Goal: Obtain resource: Download file/media

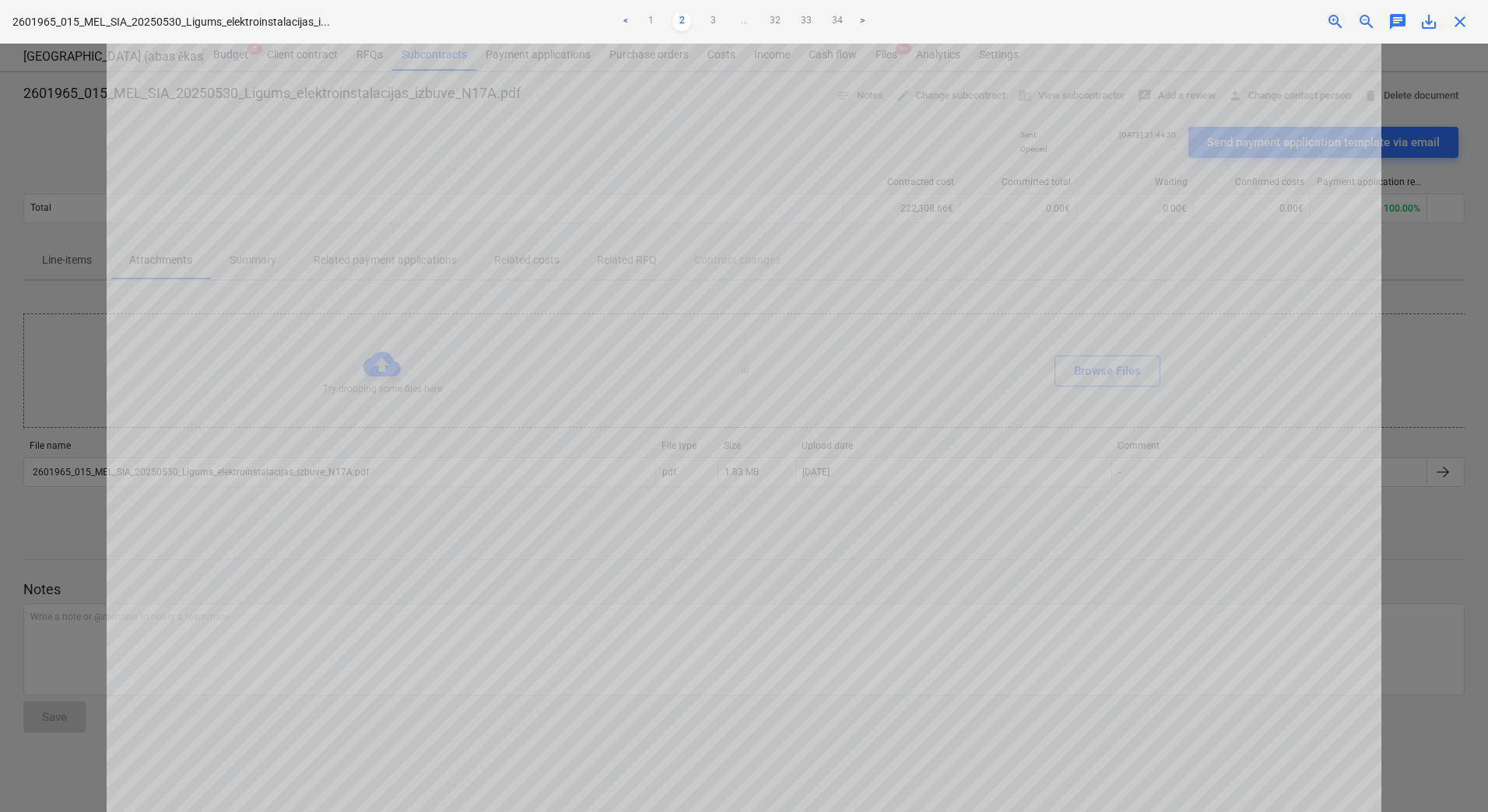
scroll to position [725, 0]
click at [50, 191] on div at bounding box center [744, 428] width 1488 height 769
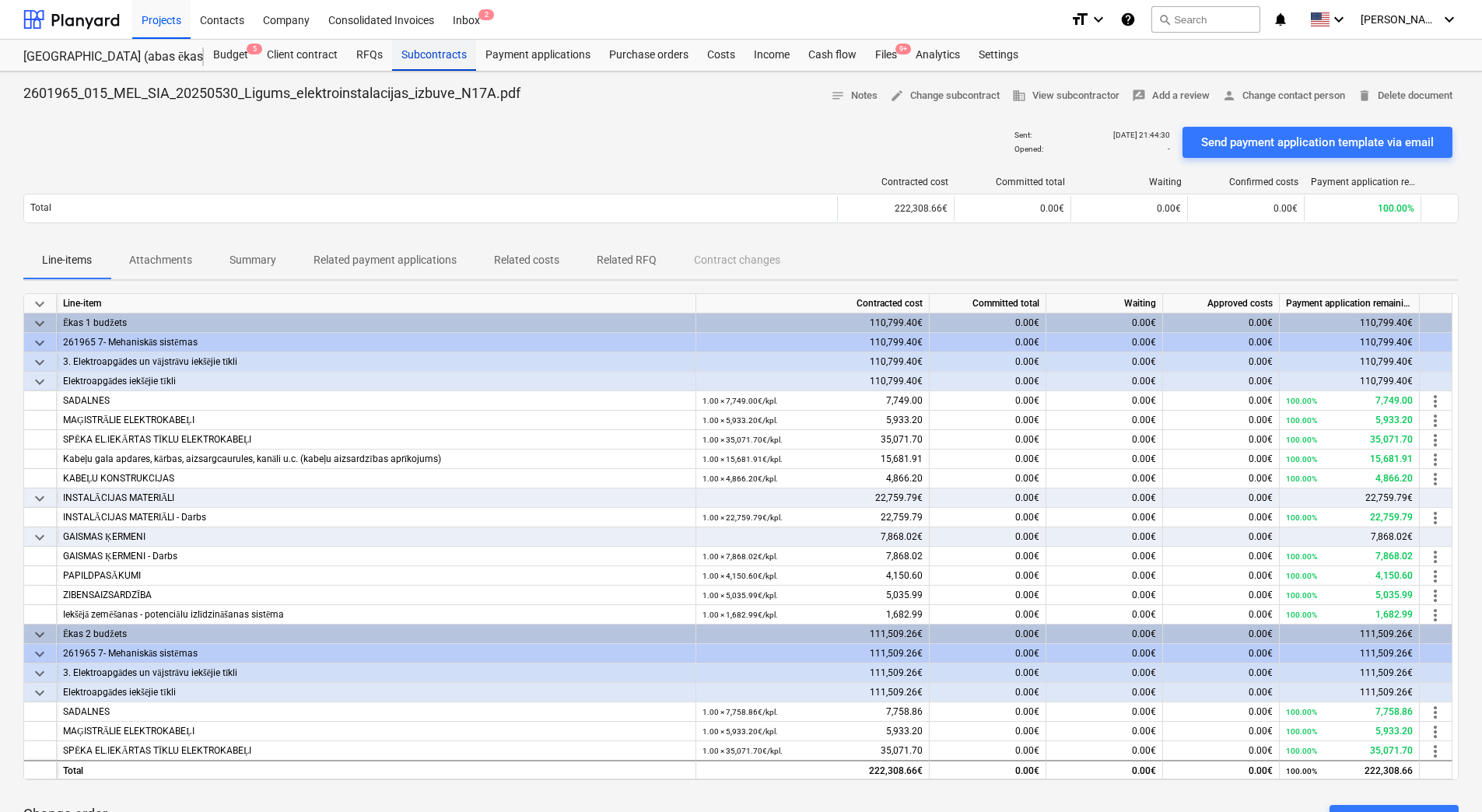
click at [442, 53] on div "Subcontracts" at bounding box center [434, 56] width 84 height 31
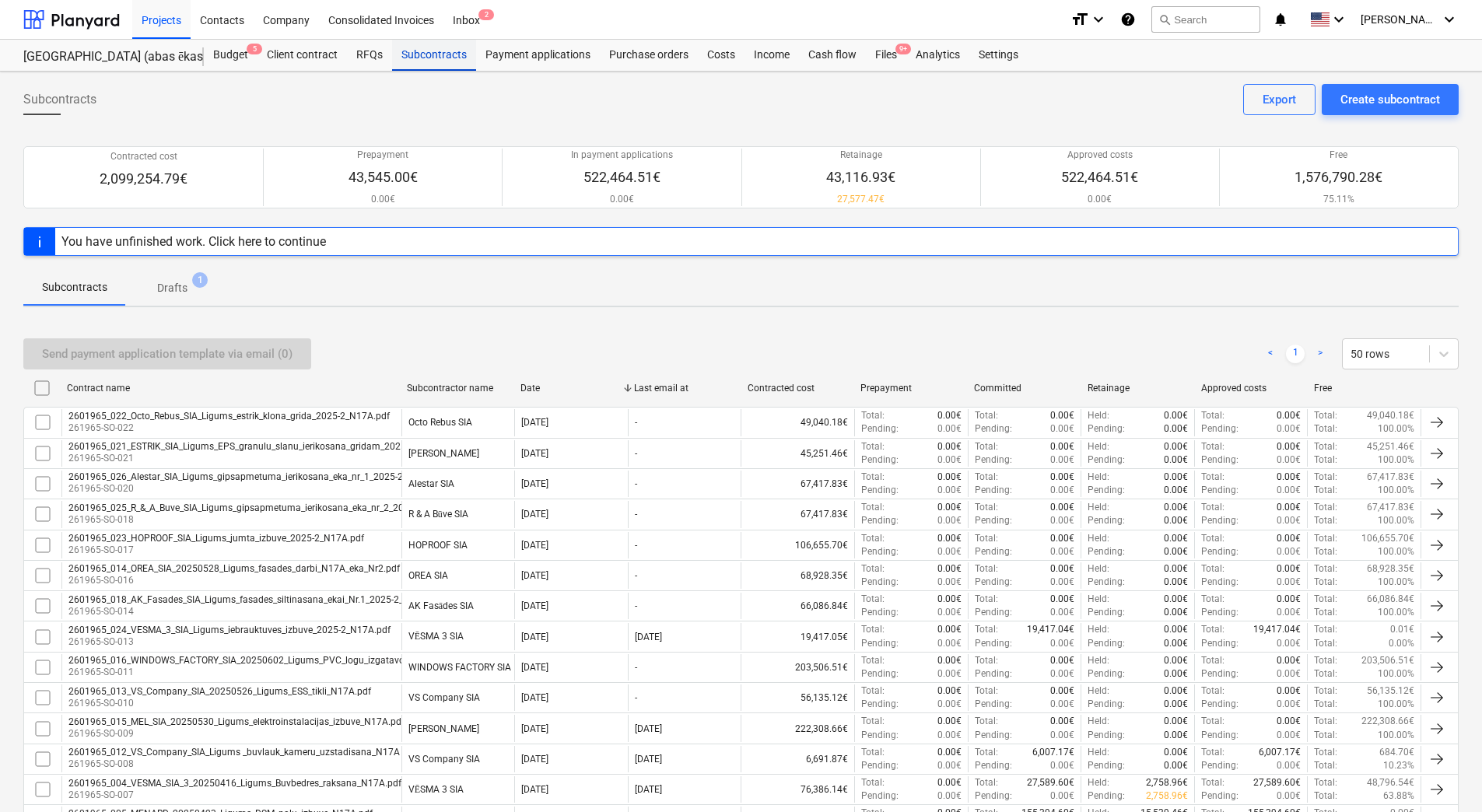
click at [448, 53] on div "Subcontracts" at bounding box center [434, 56] width 84 height 31
click at [228, 20] on div "Contacts" at bounding box center [221, 19] width 63 height 40
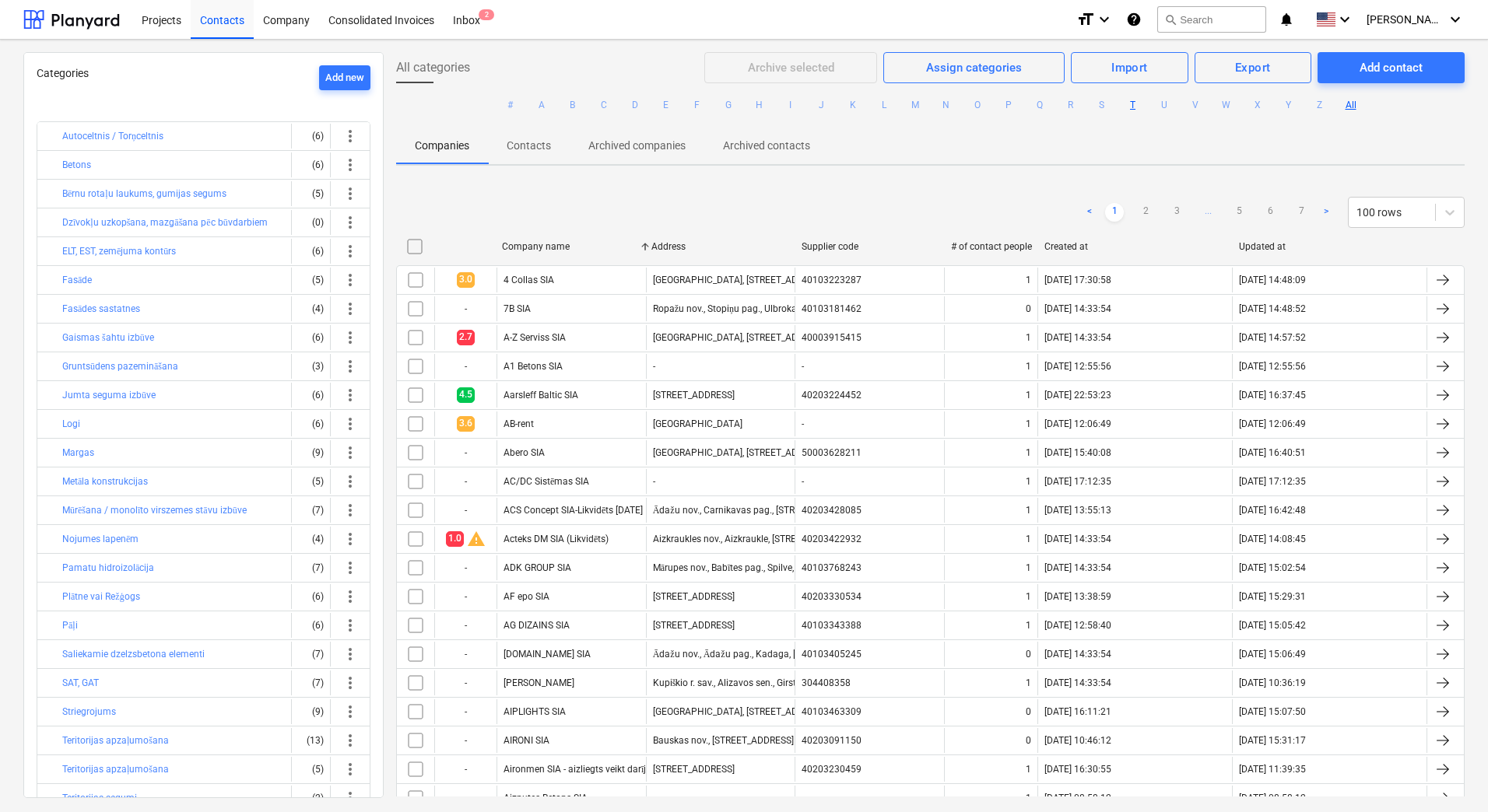
click at [1129, 100] on button "T" at bounding box center [1133, 105] width 19 height 19
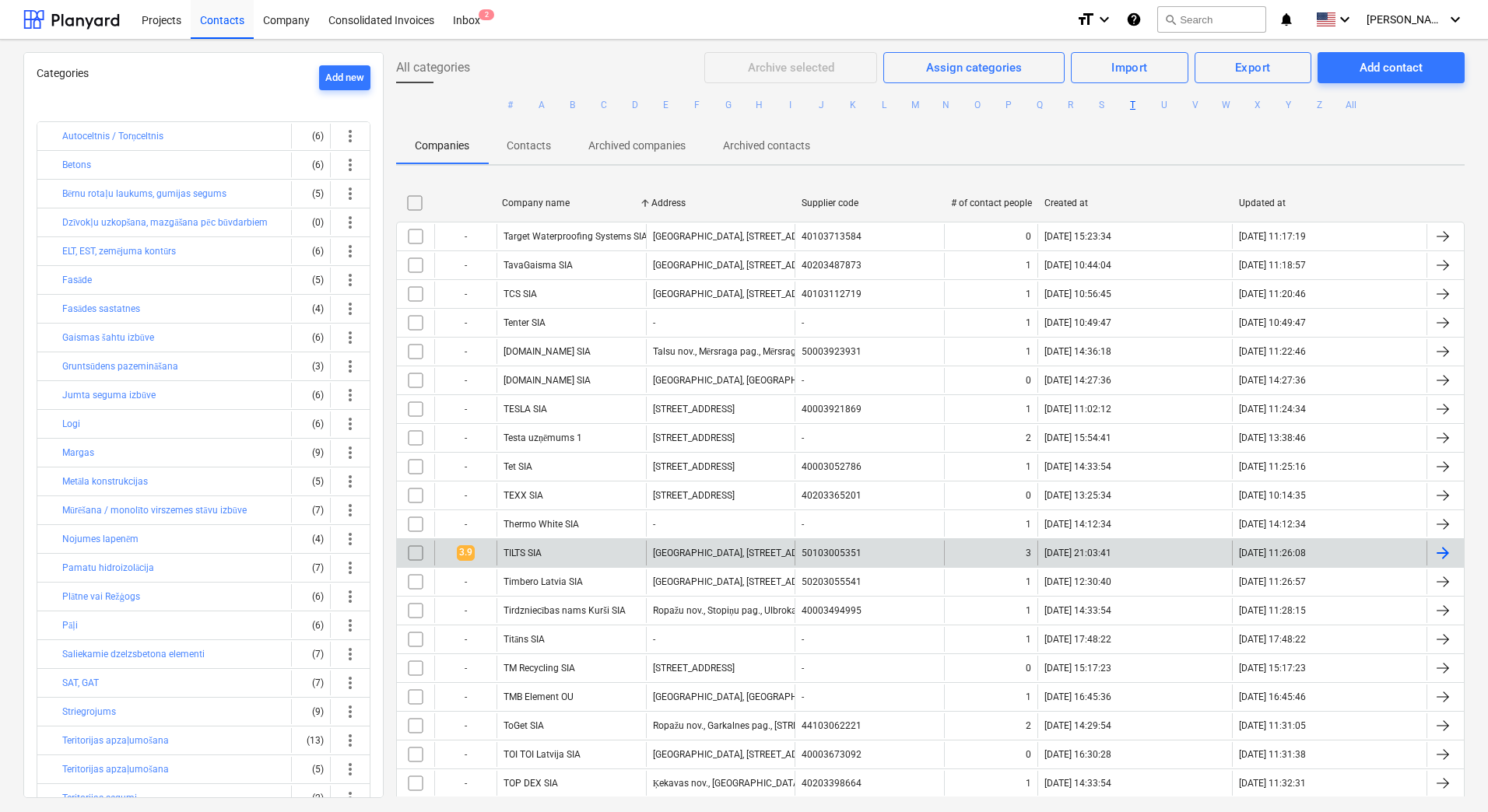
click at [570, 550] on div "TILTS SIA" at bounding box center [571, 553] width 149 height 25
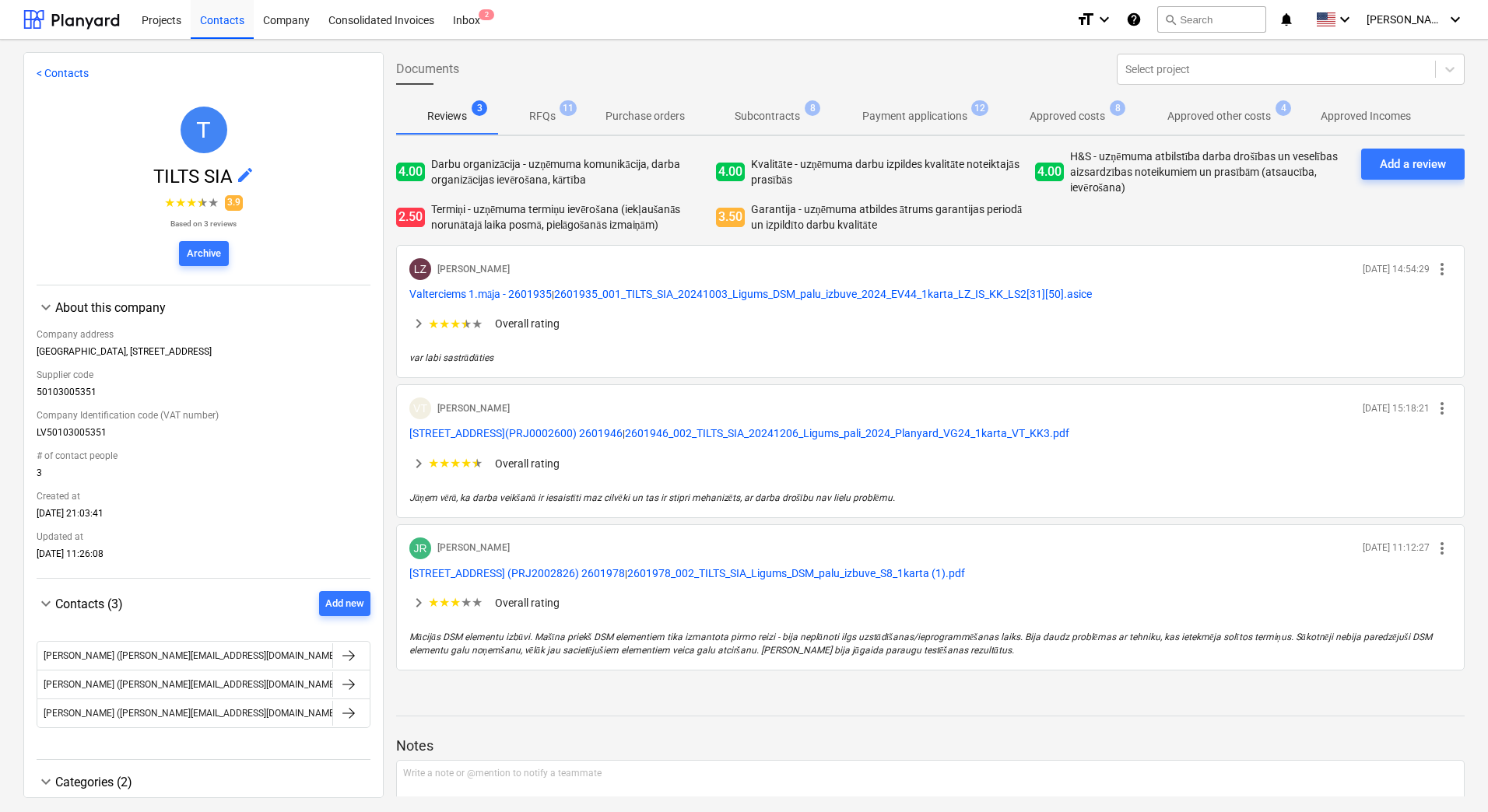
click at [838, 369] on div "[PERSON_NAME] [DATE] 14:54:29 more_vert Valterciems 1.māja - 2601935 | 2601935_…" at bounding box center [931, 311] width 1069 height 133
click at [810, 565] on button "2601978_002_TILTS_SIA_Ligums_DSM_palu_izbuve_S8_1karta (1).pdf" at bounding box center [796, 573] width 338 height 15
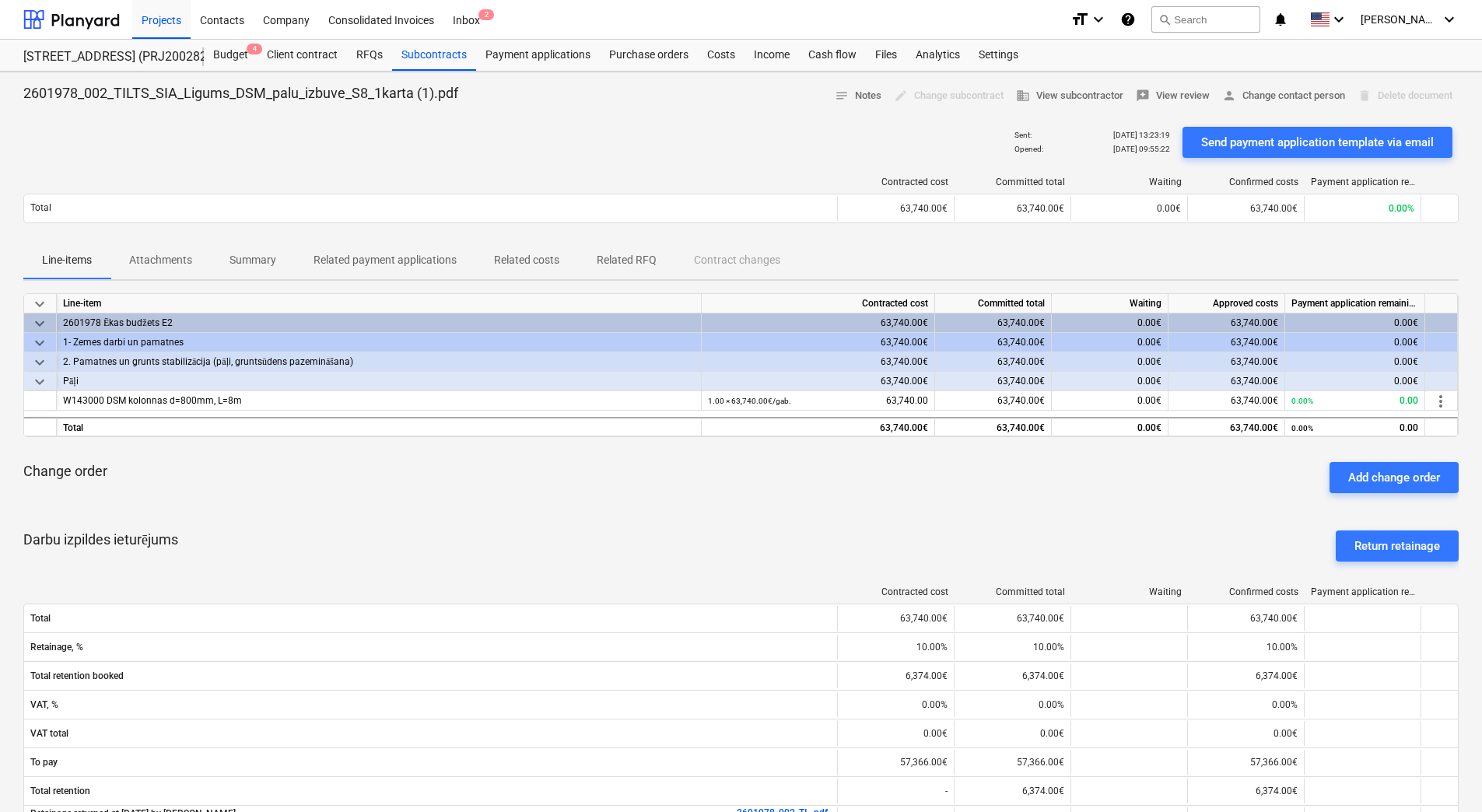
click at [187, 147] on div "Sent : [DATE] 13:23:19 Opened : [DATE] 09:55:22 Send payment application templa…" at bounding box center [741, 142] width 1436 height 44
click at [167, 266] on p "Attachments" at bounding box center [160, 260] width 63 height 16
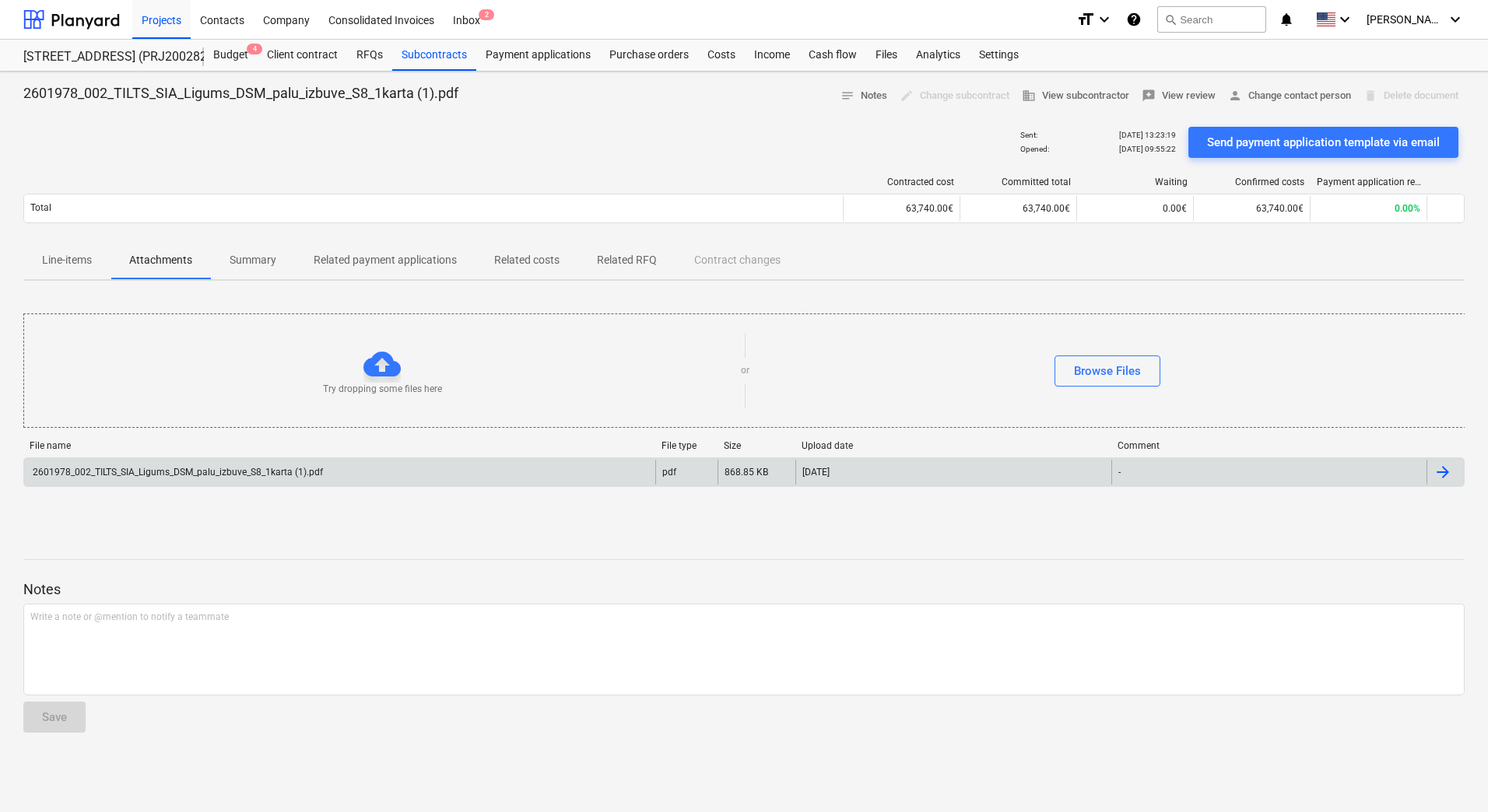
click at [224, 464] on div "2601978_002_TILTS_SIA_Ligums_DSM_palu_izbuve_S8_1karta (1).pdf" at bounding box center [339, 472] width 631 height 25
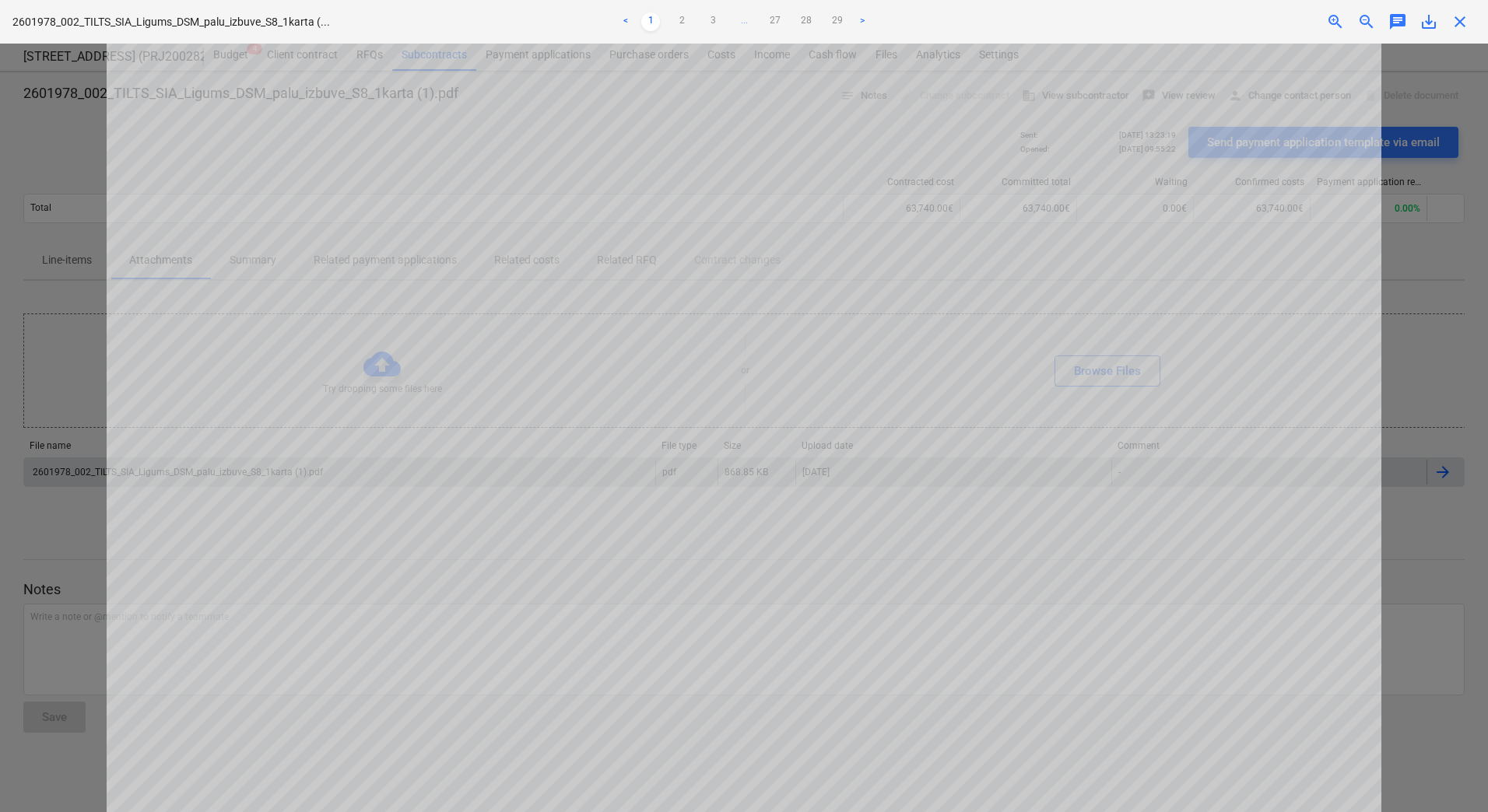
scroll to position [258, 0]
click at [712, 19] on link "3" at bounding box center [713, 22] width 19 height 19
click at [733, 18] on link "4" at bounding box center [729, 22] width 19 height 19
click at [747, 24] on link "5" at bounding box center [744, 22] width 19 height 19
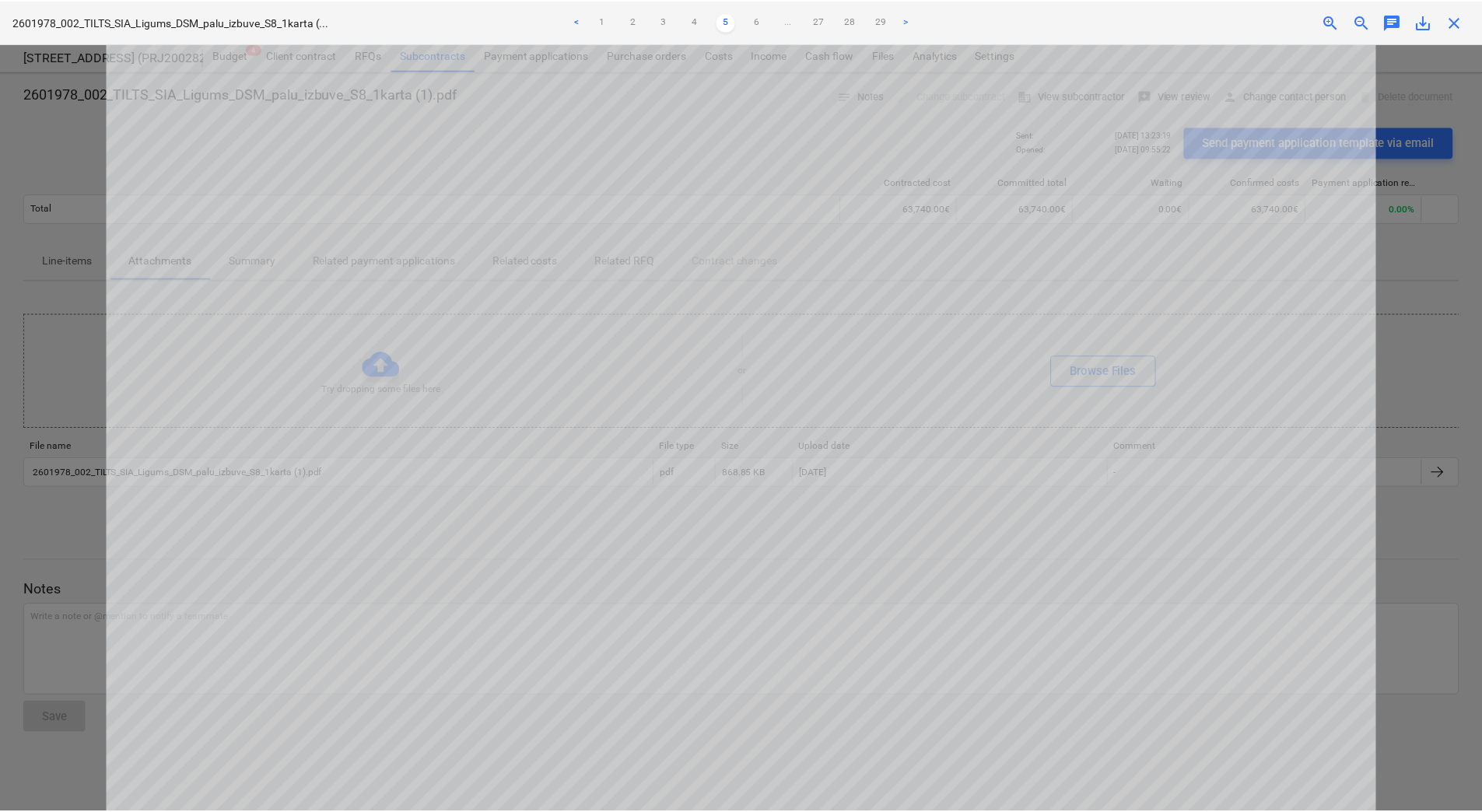
scroll to position [0, 0]
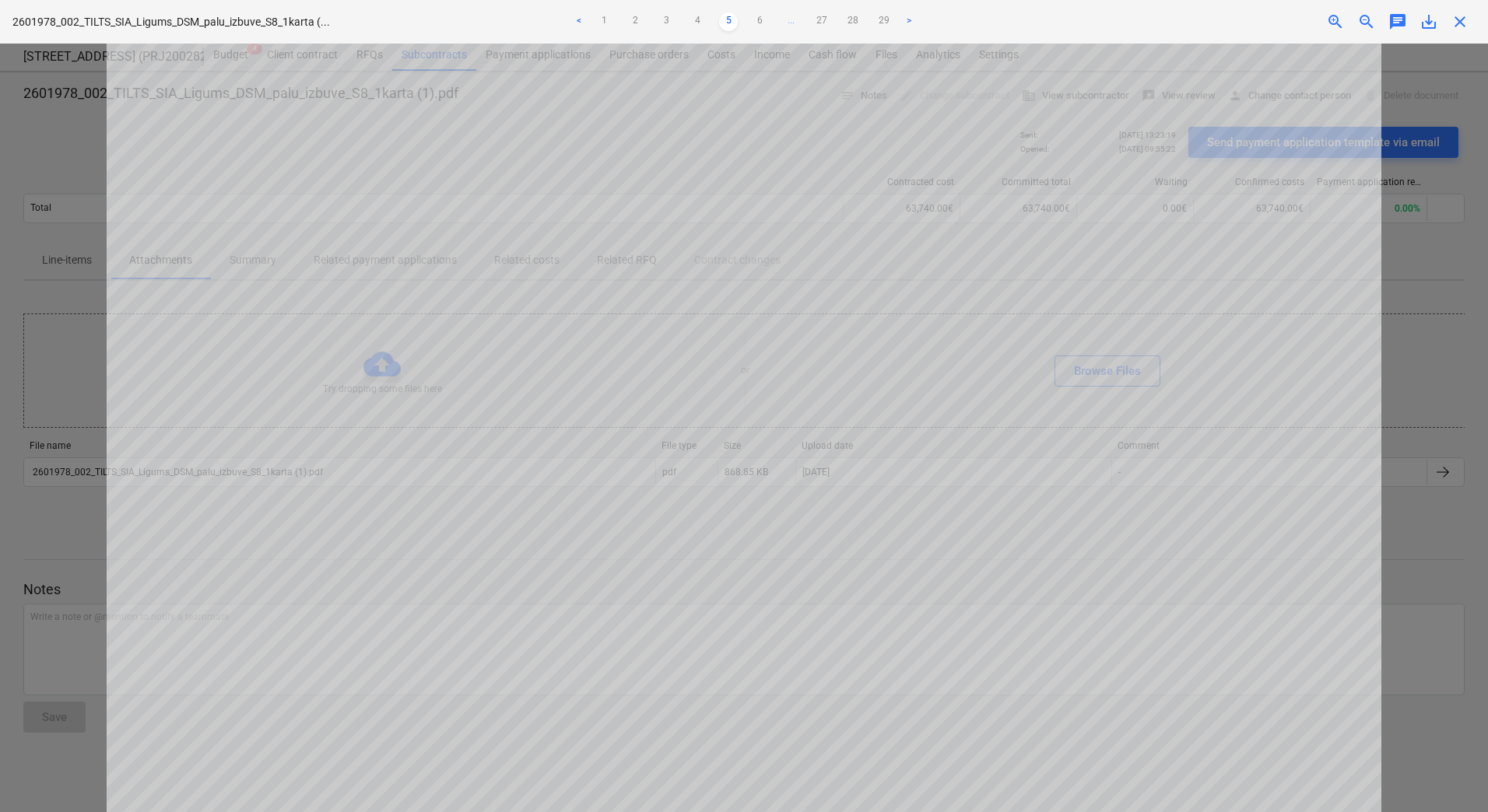
drag, startPoint x: 58, startPoint y: 153, endPoint x: 57, endPoint y: 16, distance: 137.0
click at [58, 153] on div at bounding box center [744, 428] width 1488 height 769
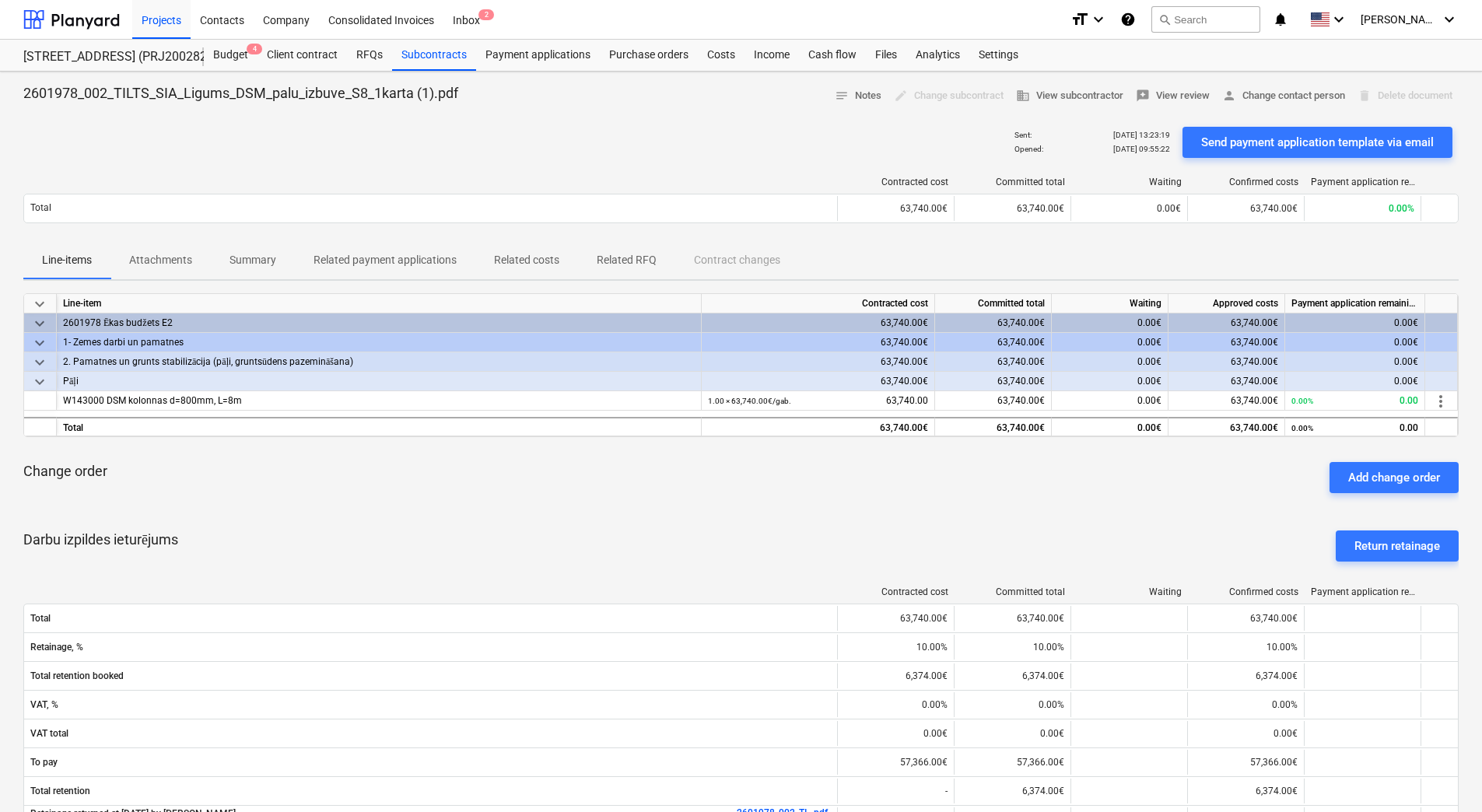
click at [196, 491] on div "Change order Add change order" at bounding box center [741, 478] width 1436 height 56
click at [273, 548] on div "Darbu izpildes ieturējums Return retainage" at bounding box center [741, 546] width 1436 height 56
click at [272, 548] on div "Darbu izpildes ieturējums Return retainage" at bounding box center [741, 546] width 1436 height 56
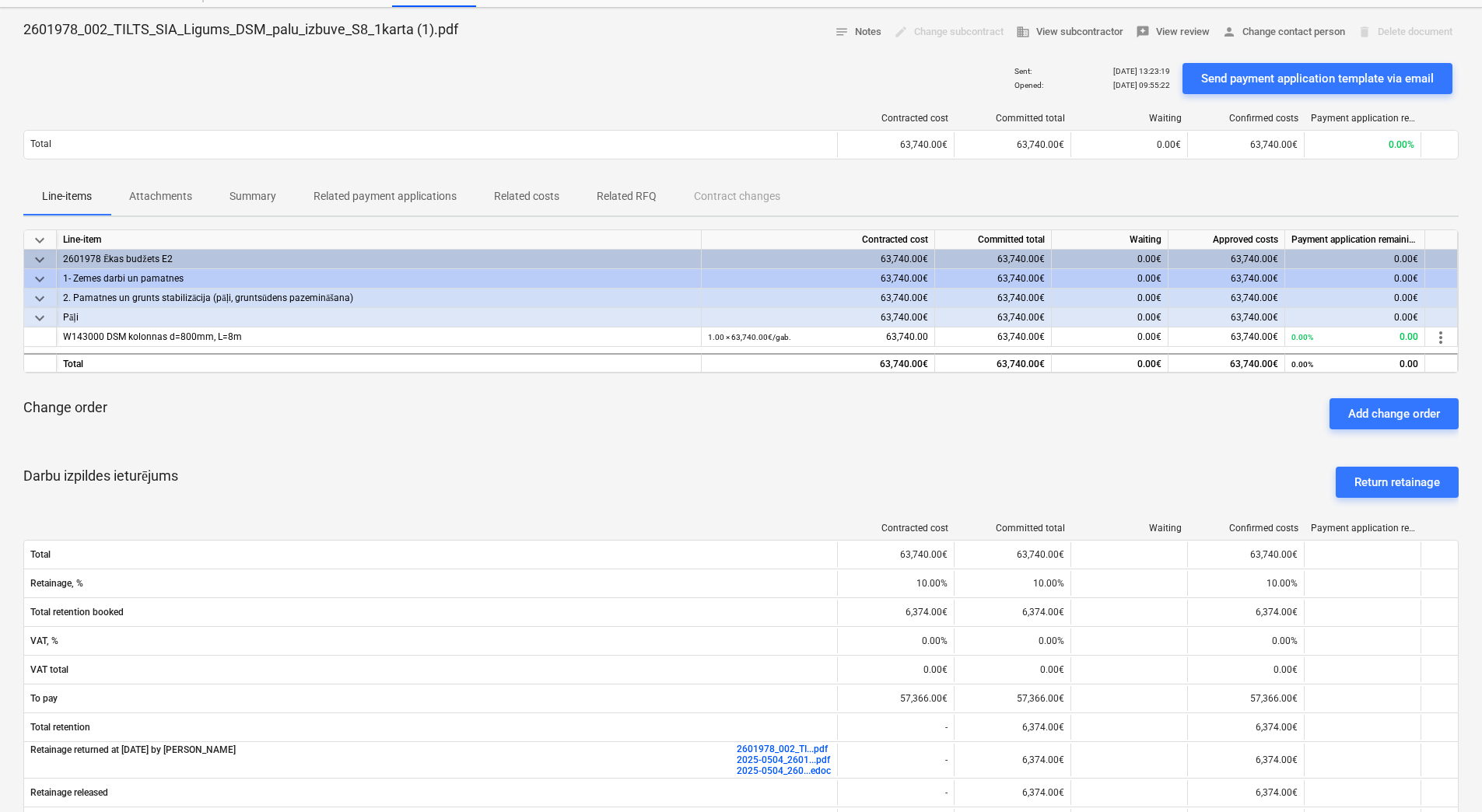
scroll to position [156, 0]
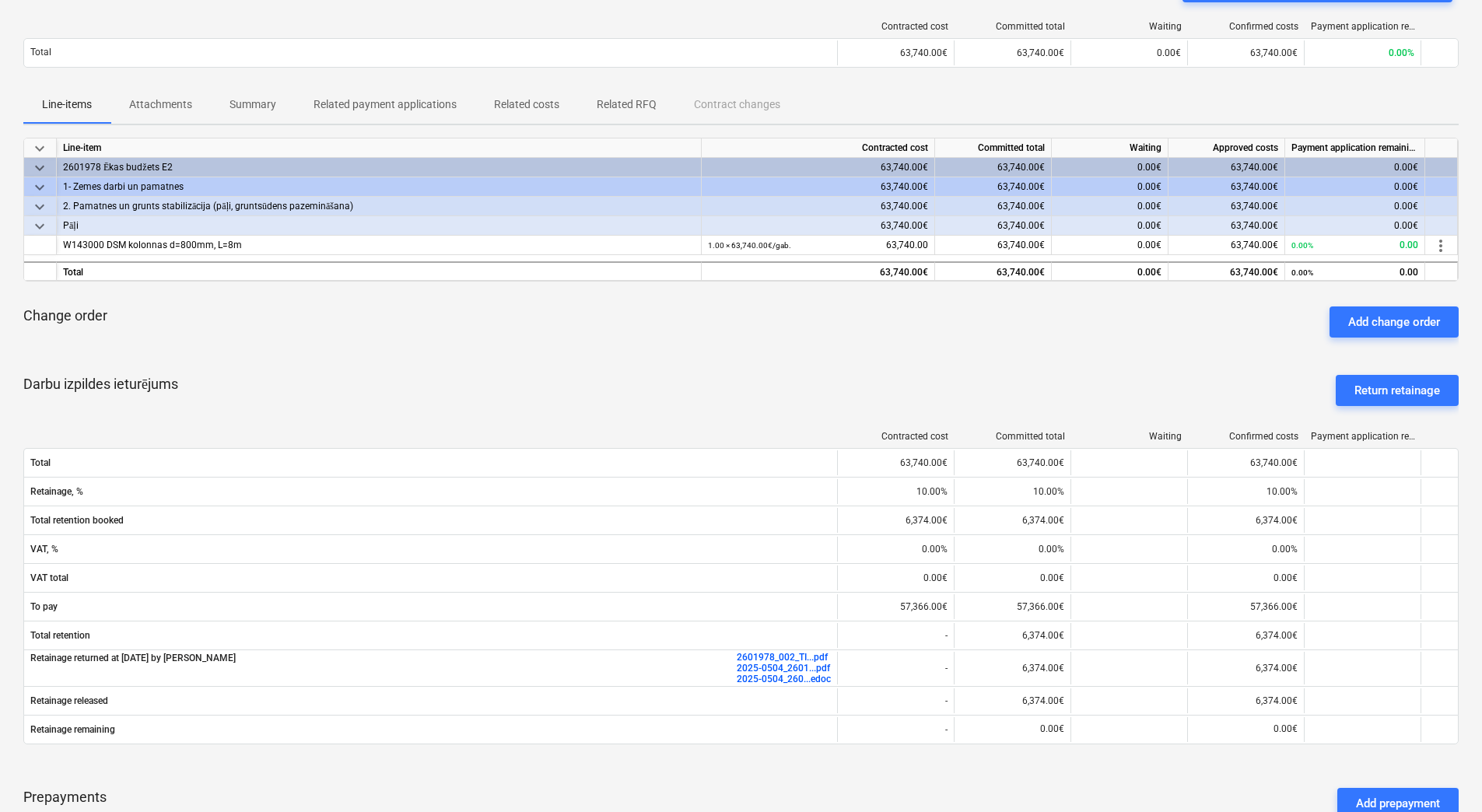
click at [211, 408] on div "Darbu izpildes ieturējums Return retainage" at bounding box center [741, 391] width 1436 height 56
click at [677, 338] on div "Change order Add change order" at bounding box center [741, 322] width 1436 height 56
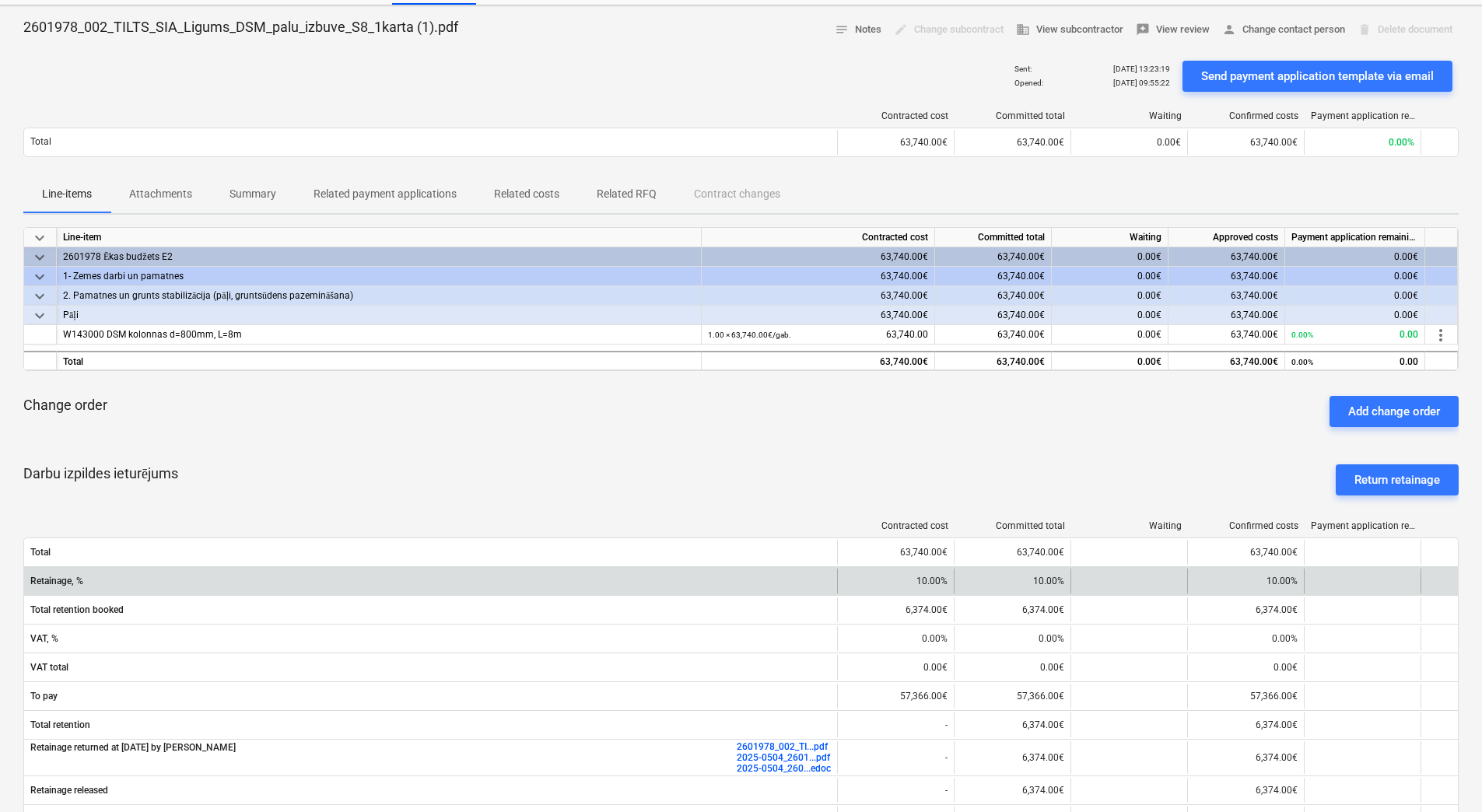
scroll to position [0, 0]
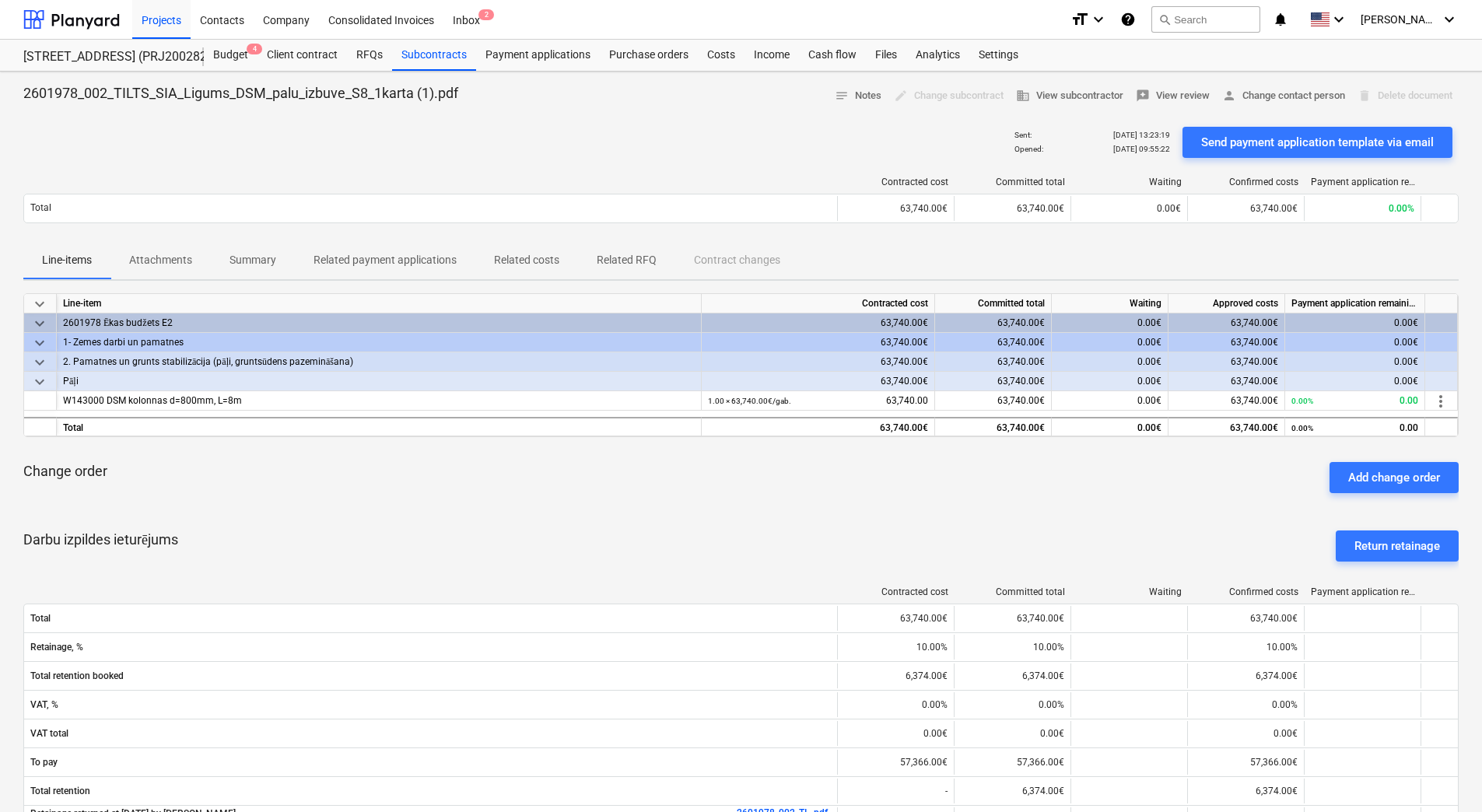
click at [473, 164] on div "Contracted cost Committed total Waiting Confirmed costs Payment application rem…" at bounding box center [741, 202] width 1436 height 77
click at [283, 489] on div "Change order Add change order" at bounding box center [741, 478] width 1436 height 56
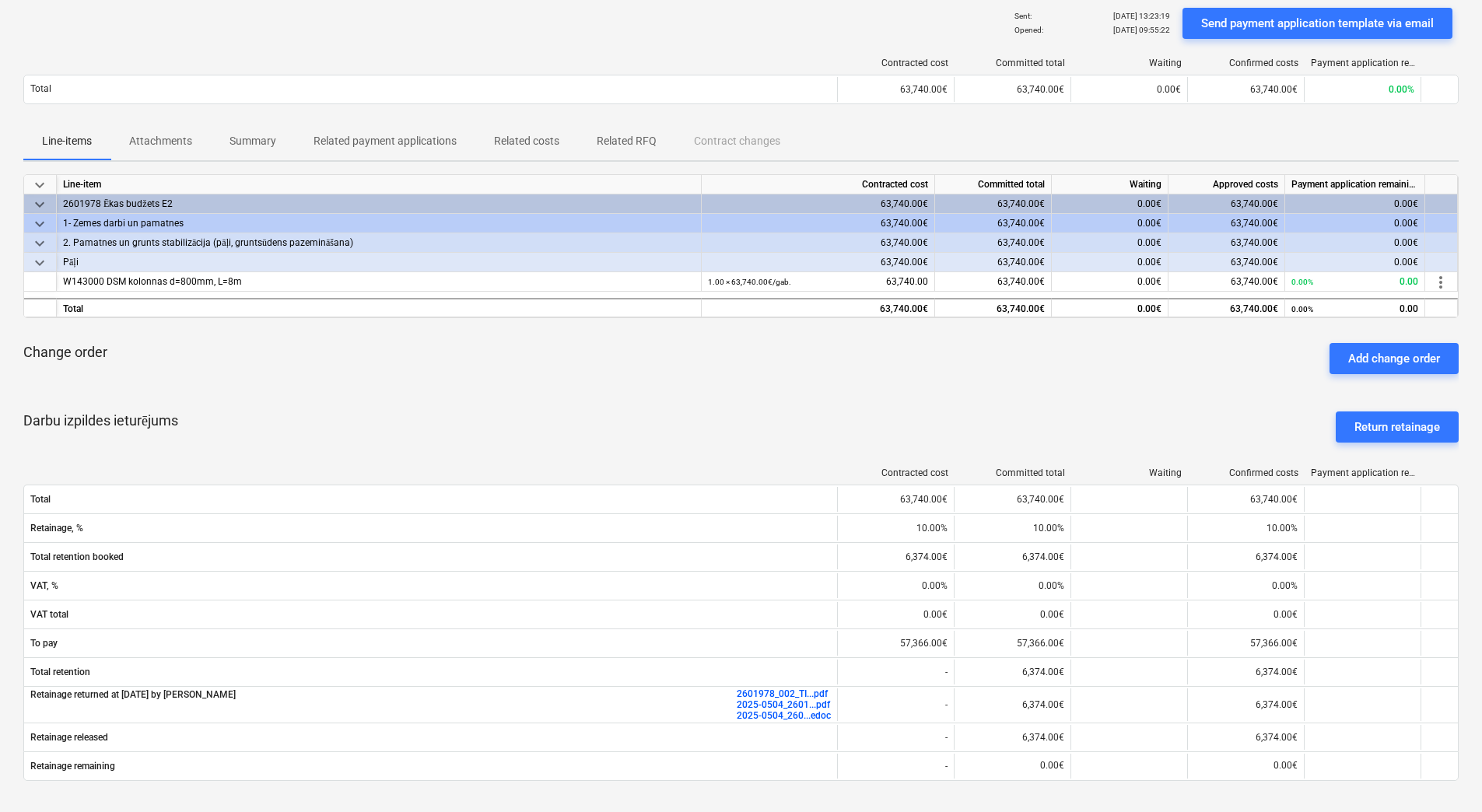
scroll to position [156, 0]
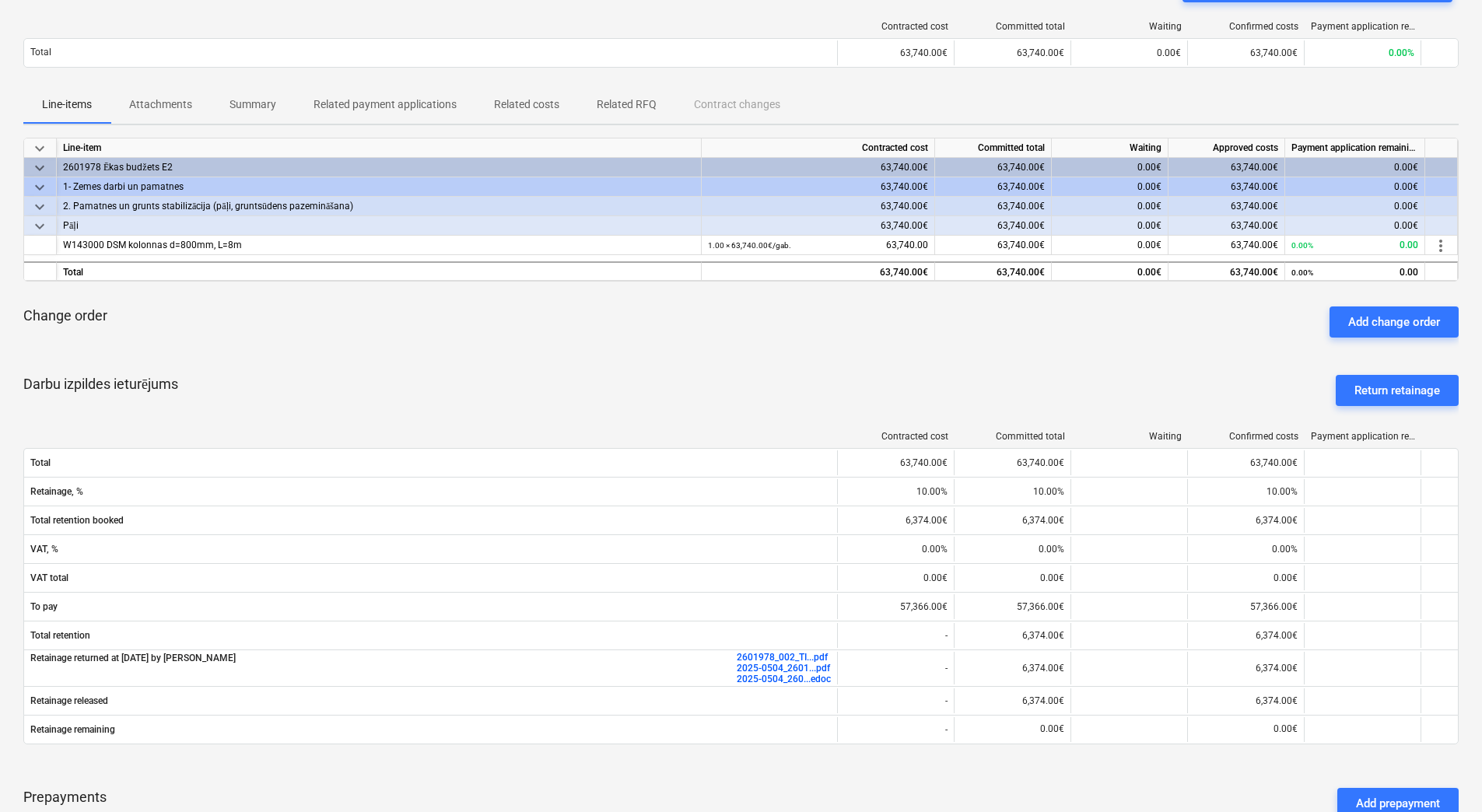
click at [391, 441] on div at bounding box center [431, 437] width 815 height 11
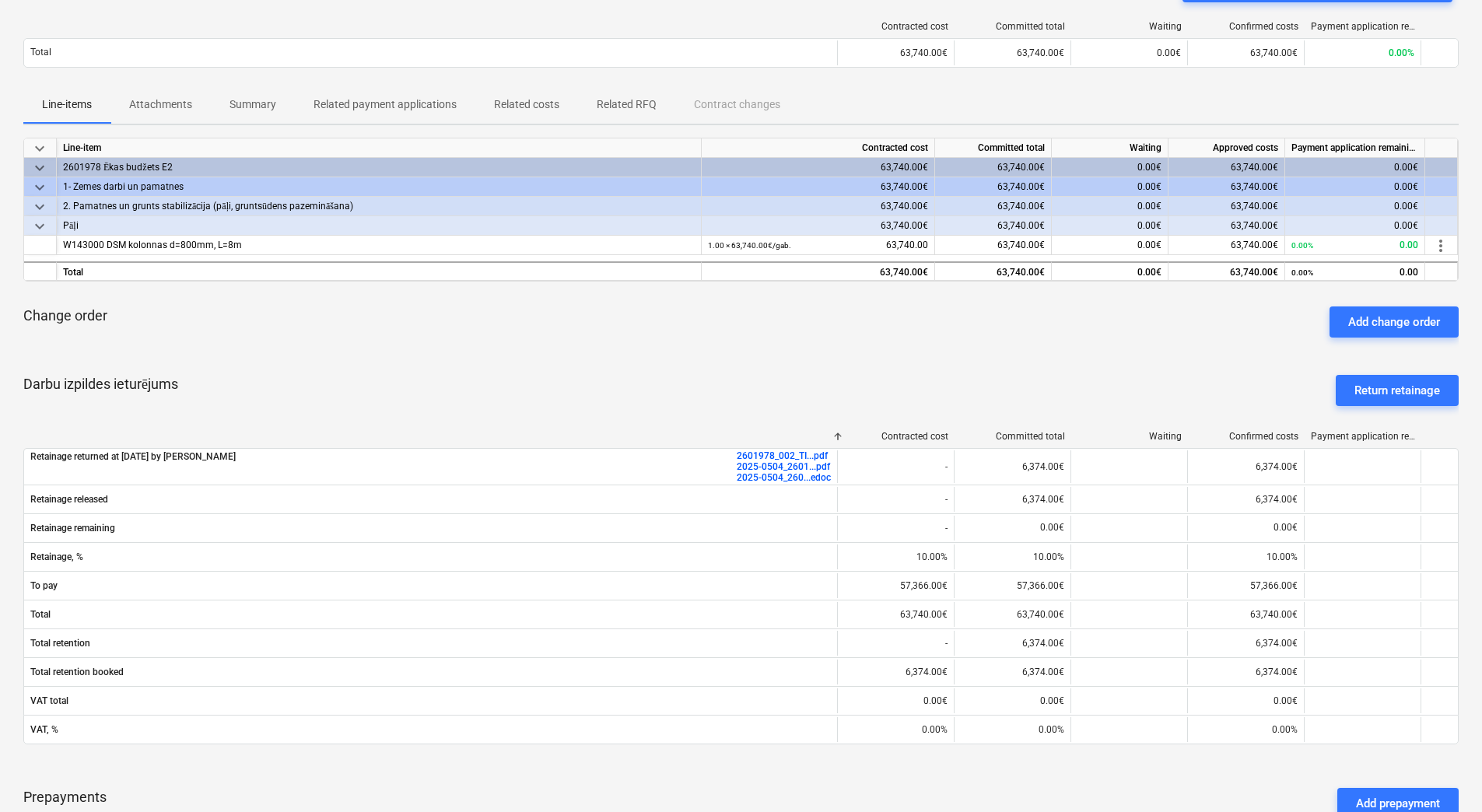
click at [391, 441] on div at bounding box center [431, 437] width 815 height 11
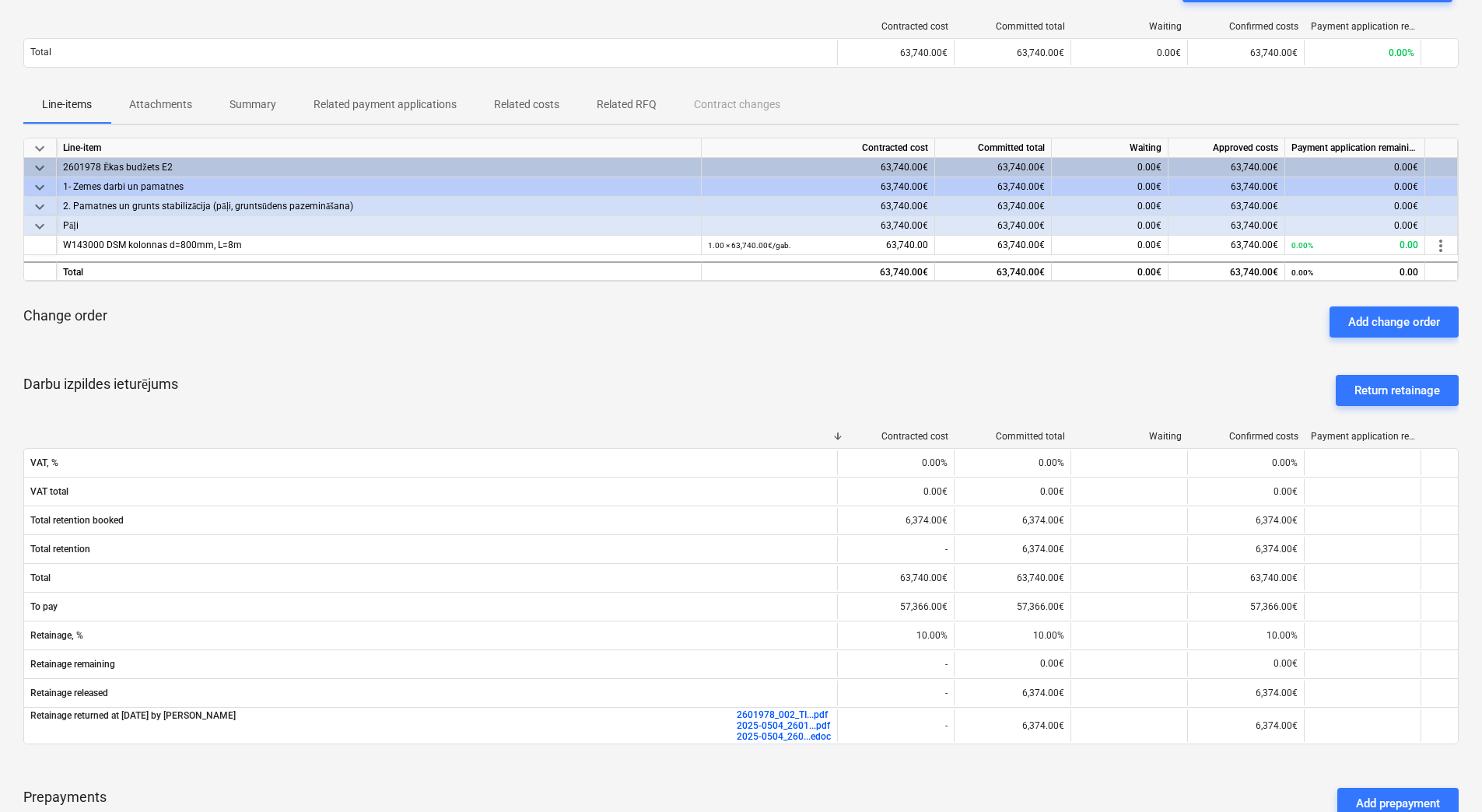
click at [389, 380] on div "Darbu izpildes ieturējums Return retainage" at bounding box center [741, 391] width 1436 height 56
